Goal: Task Accomplishment & Management: Complete application form

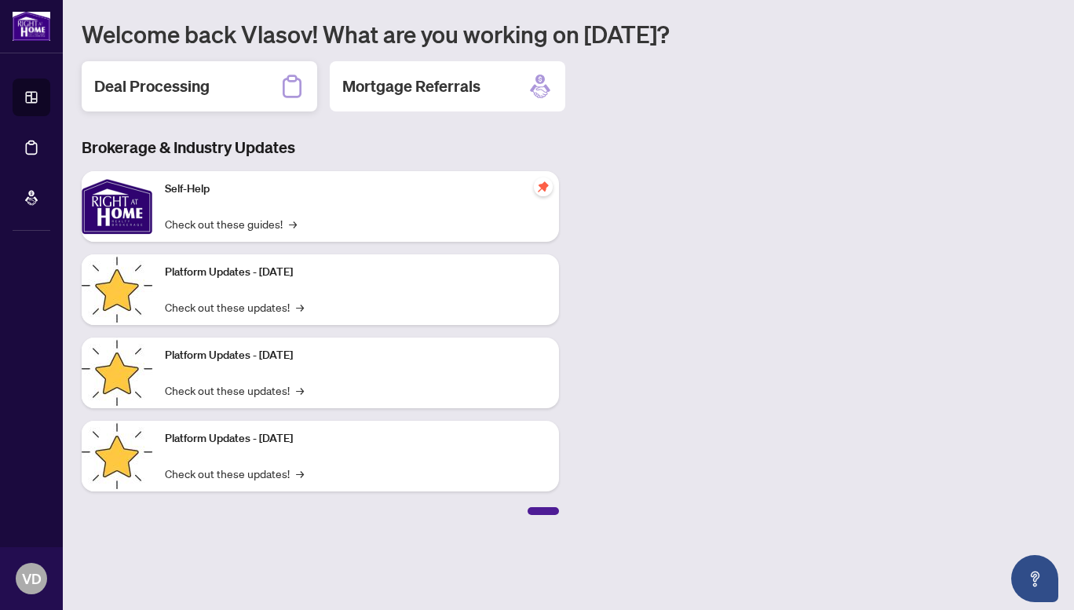
click at [175, 82] on h2 "Deal Processing" at bounding box center [151, 86] width 115 height 22
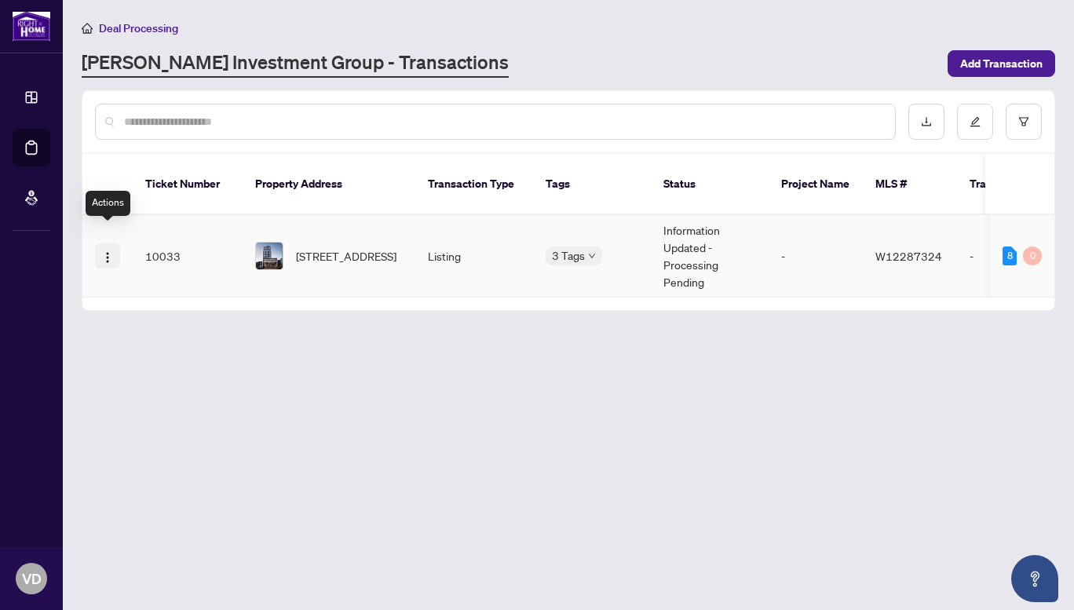
click at [108, 251] on img "button" at bounding box center [107, 257] width 13 height 13
click at [433, 254] on td "Listing" at bounding box center [474, 256] width 118 height 82
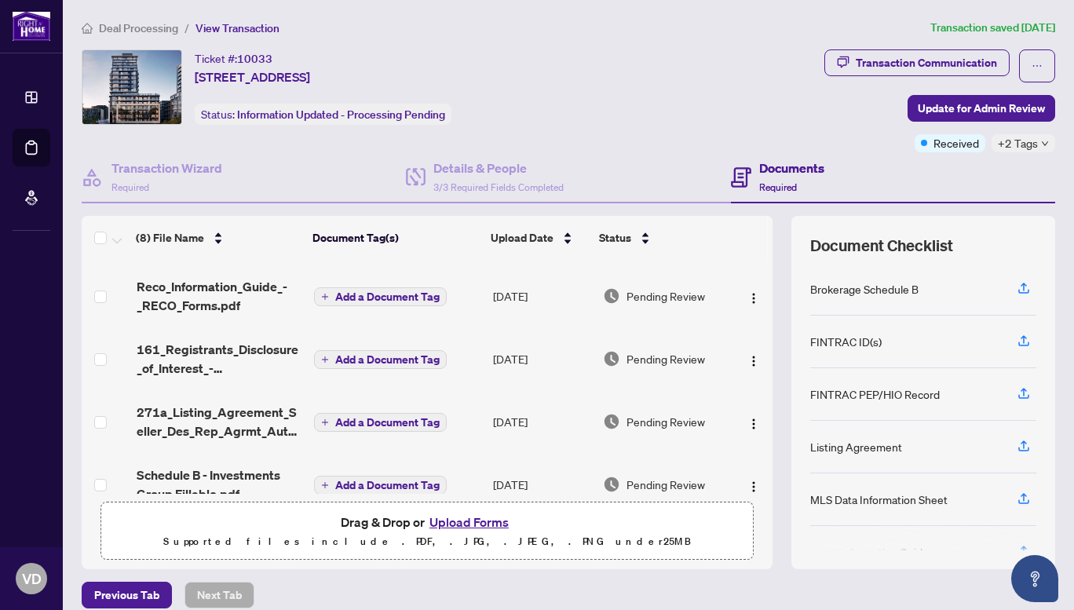
scroll to position [261, 0]
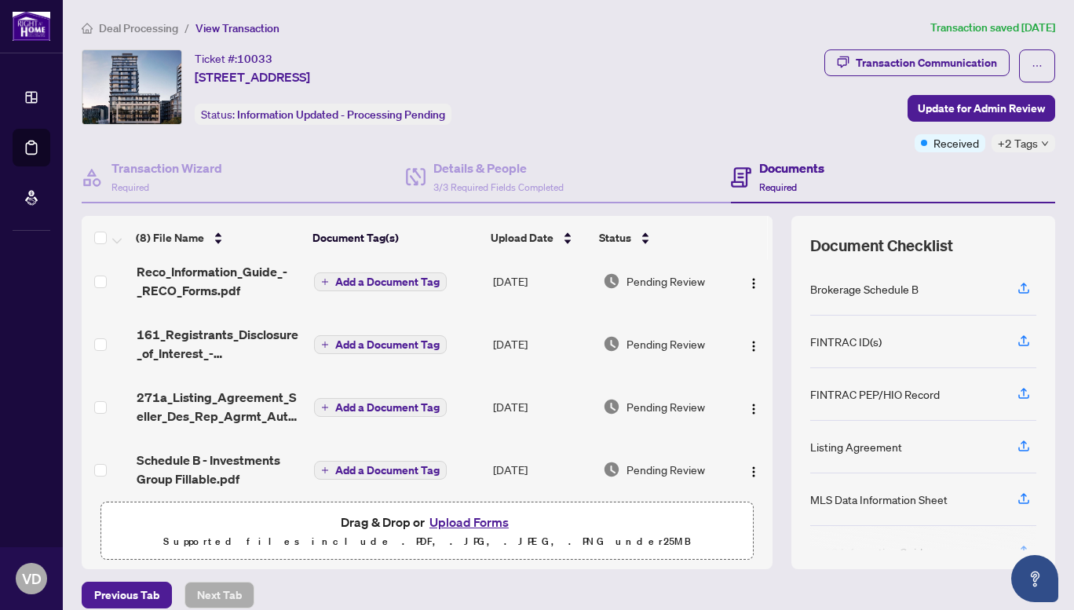
click at [461, 526] on button "Upload Forms" at bounding box center [469, 522] width 89 height 20
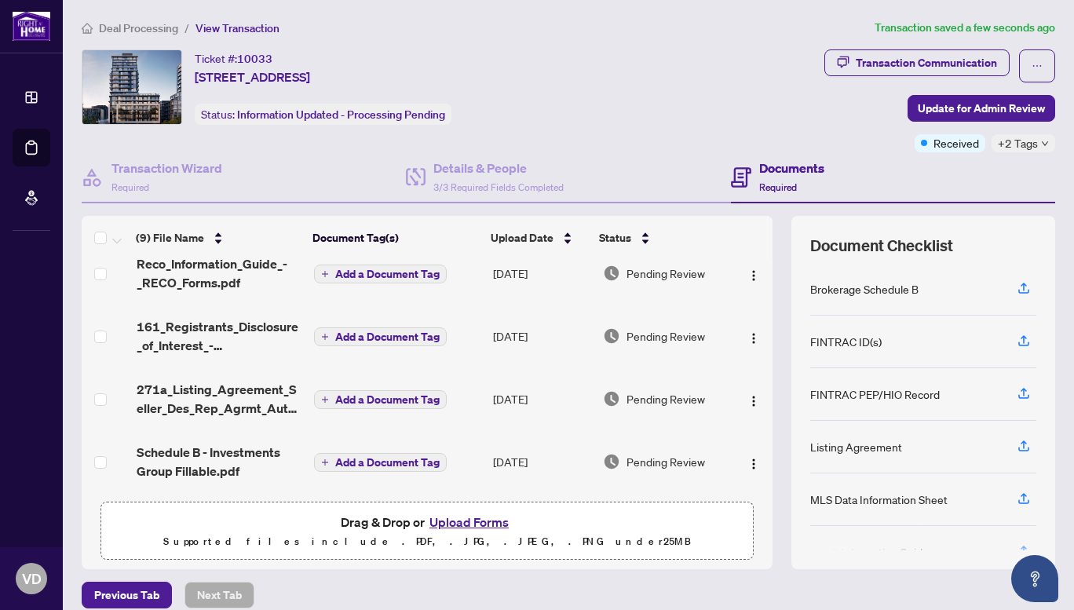
scroll to position [0, 0]
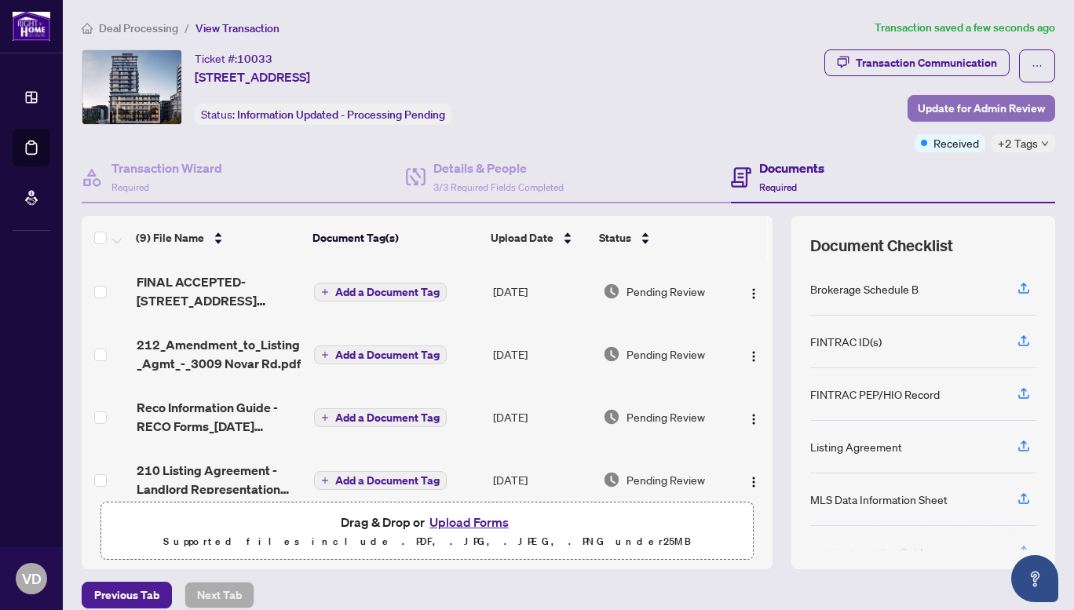
click at [940, 95] on button "Update for Admin Review" at bounding box center [981, 108] width 148 height 27
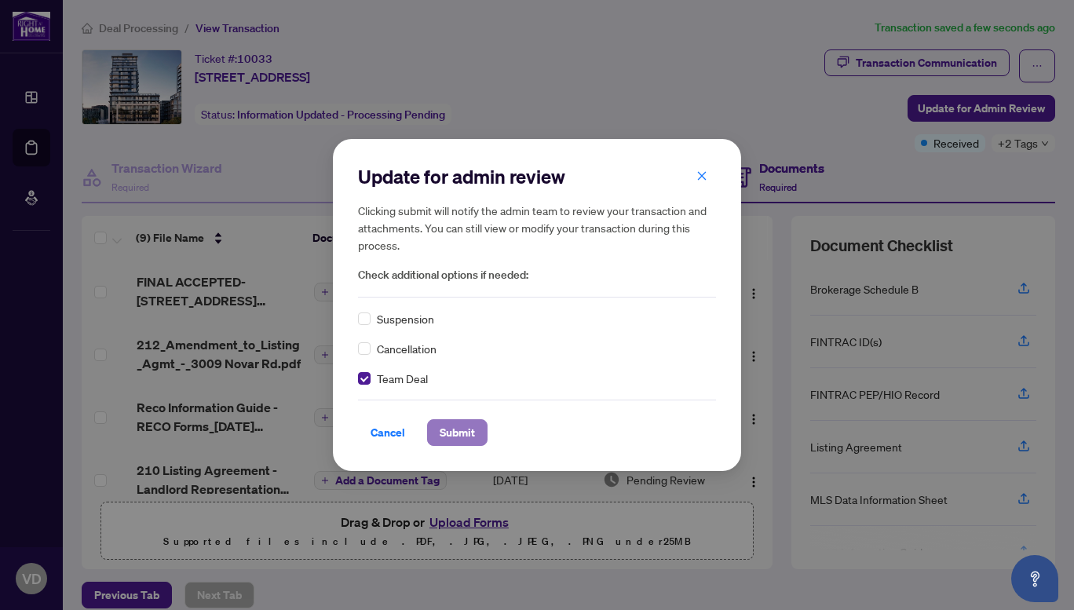
click at [455, 434] on span "Submit" at bounding box center [457, 432] width 35 height 25
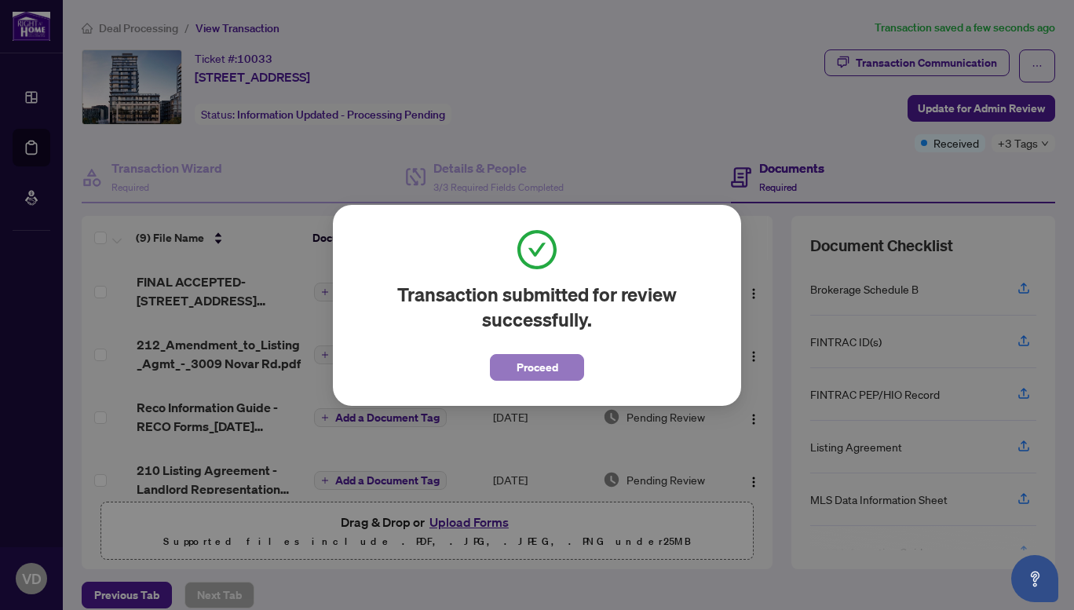
click at [535, 368] on span "Proceed" at bounding box center [538, 367] width 42 height 25
